Goal: Navigation & Orientation: Find specific page/section

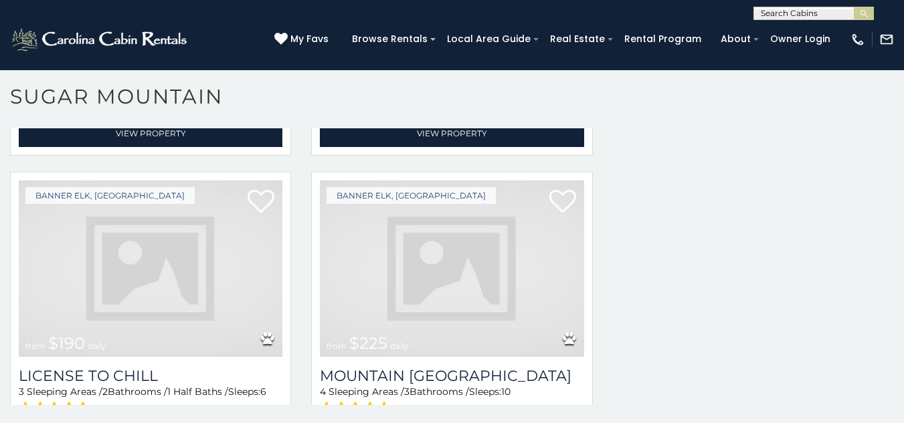
scroll to position [3275, 0]
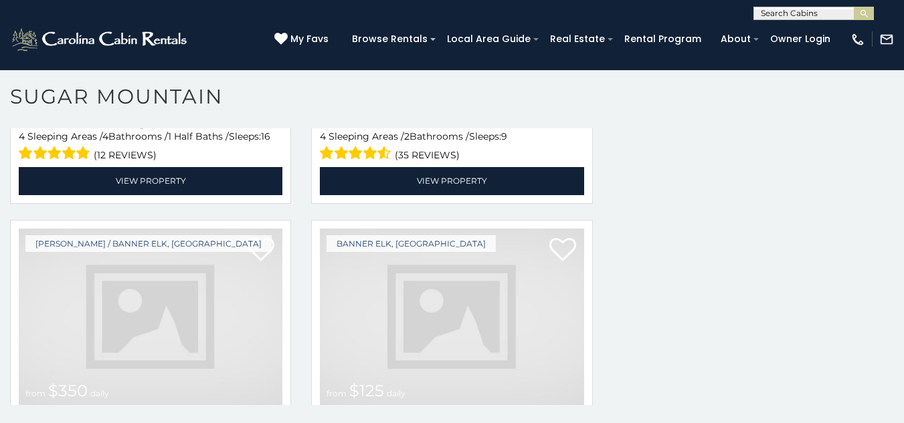
click at [42, 272] on img at bounding box center [151, 317] width 264 height 177
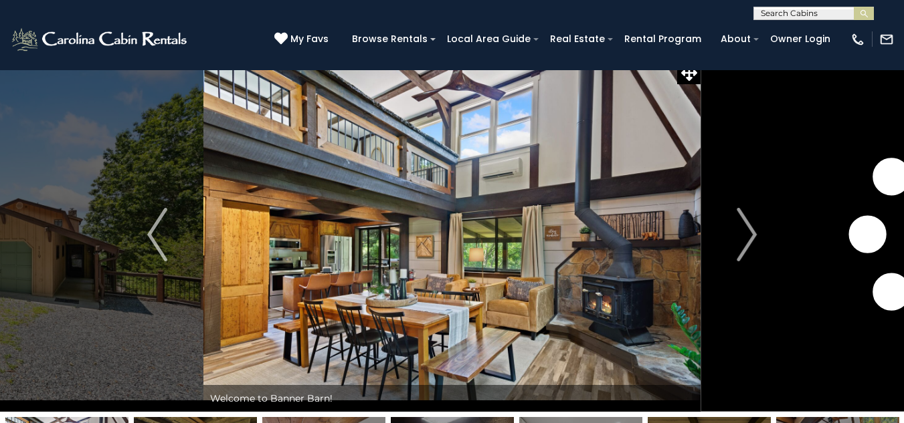
scroll to position [47, 0]
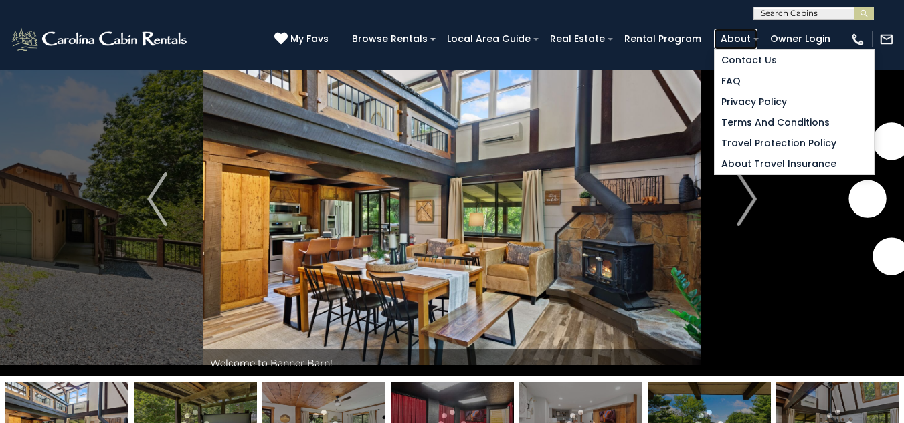
click at [749, 41] on link "About" at bounding box center [735, 39] width 43 height 21
